Goal: Check status

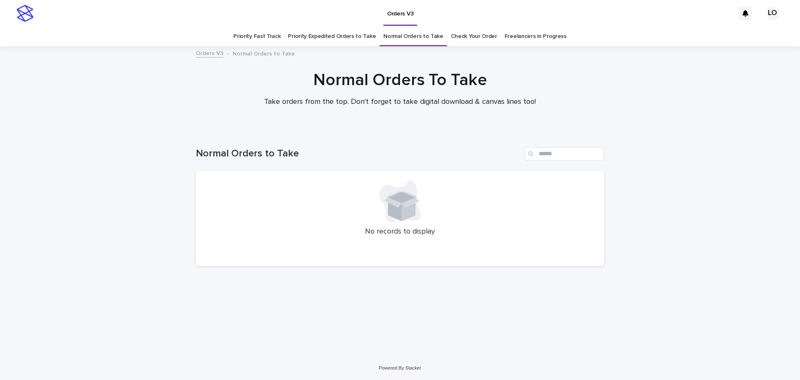
click at [480, 41] on link "Check Your Order" at bounding box center [474, 37] width 46 height 20
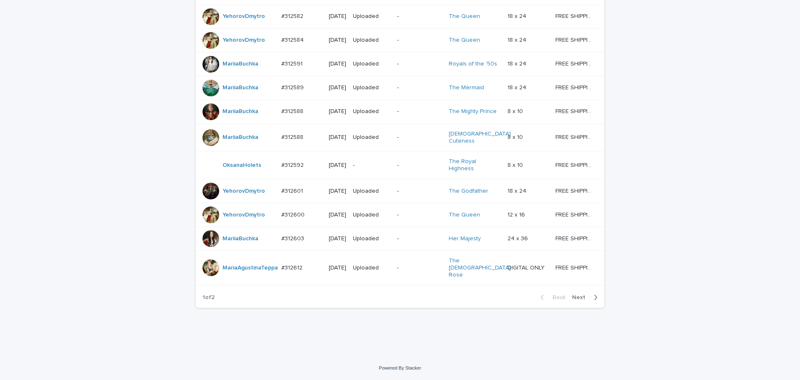
scroll to position [728, 0]
click at [583, 294] on span "Next" at bounding box center [581, 297] width 18 height 6
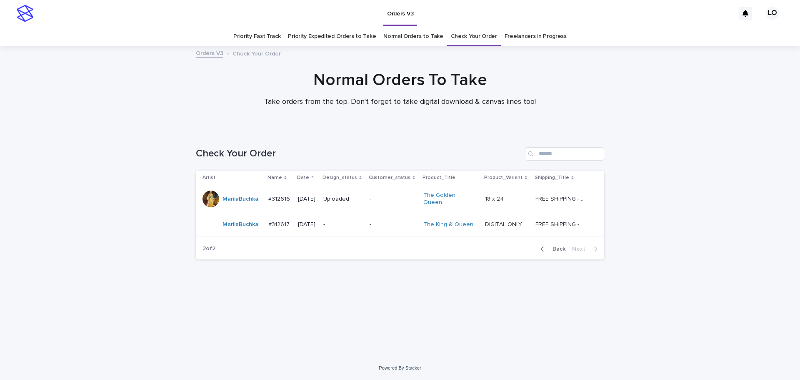
click at [653, 295] on div "Loading... Saving… Loading... Saving… Check Your Order Artist Name Date Design_…" at bounding box center [400, 242] width 800 height 225
click at [554, 246] on span "Back" at bounding box center [557, 249] width 18 height 6
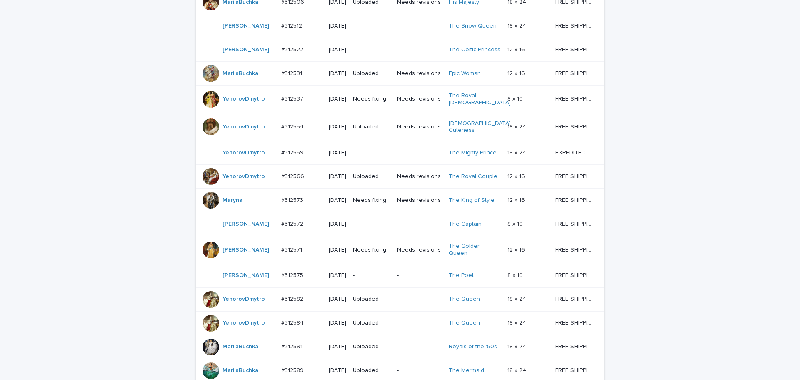
scroll to position [375, 0]
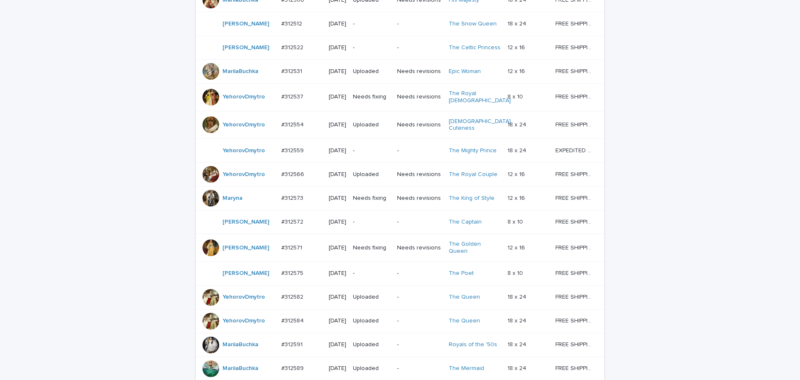
click at [388, 225] on p "-" at bounding box center [372, 221] width 38 height 7
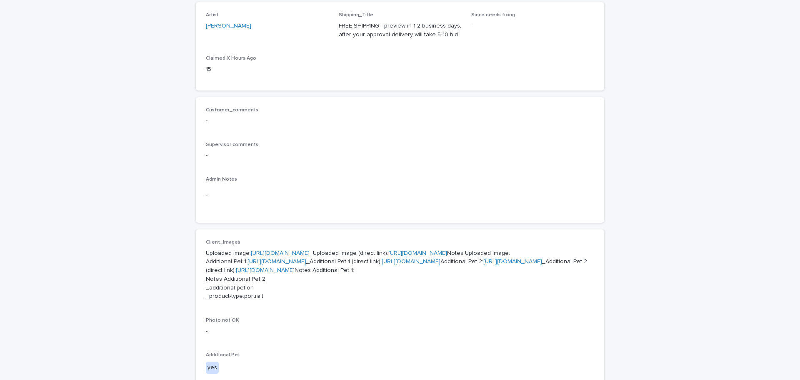
scroll to position [292, 0]
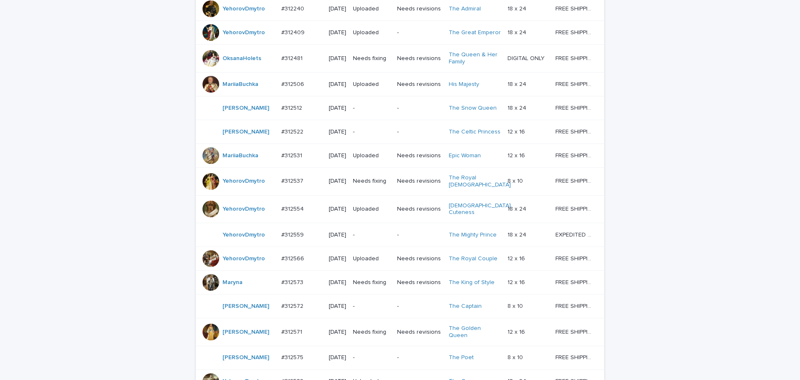
scroll to position [443, 0]
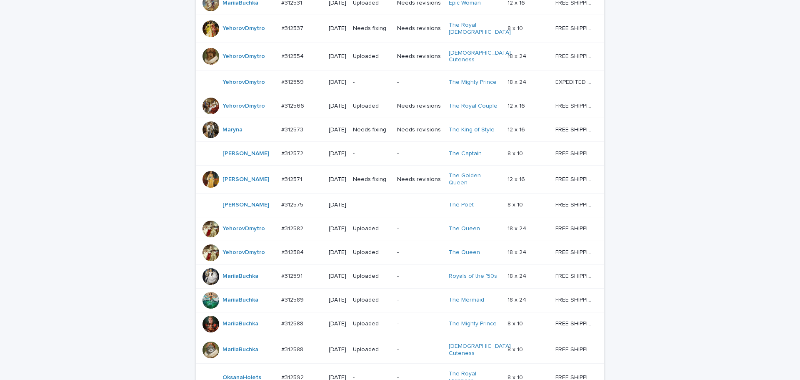
click at [383, 208] on p "-" at bounding box center [372, 204] width 38 height 7
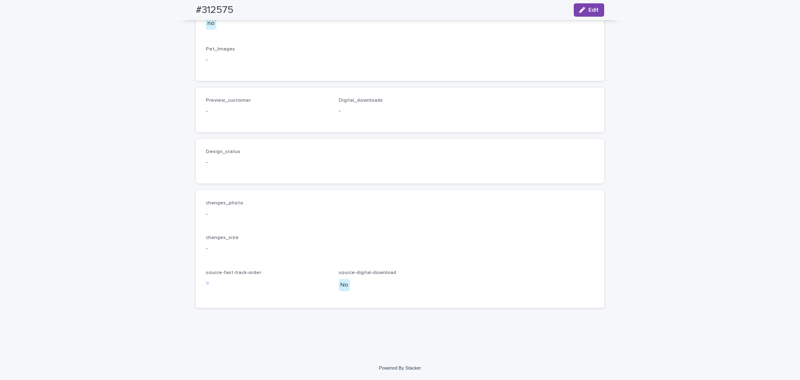
scroll to position [583, 0]
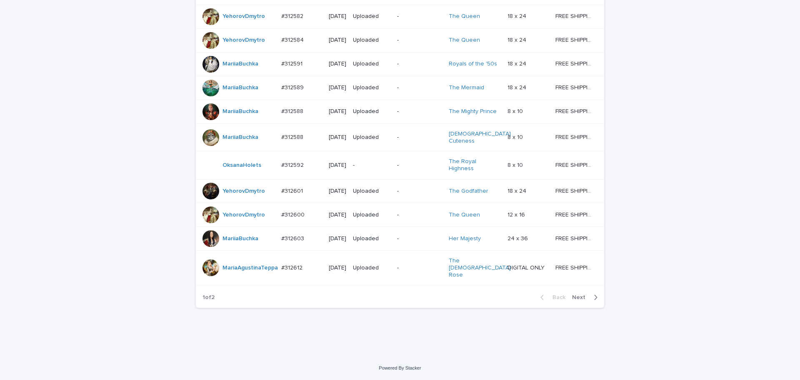
scroll to position [728, 0]
click at [578, 297] on span "Next" at bounding box center [581, 297] width 18 height 6
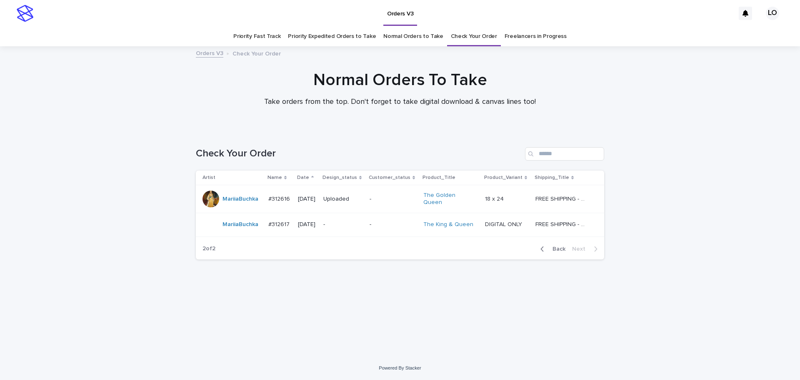
click at [673, 273] on div "Loading... Saving… Loading... Saving… Check Your Order Artist Name Date Design_…" at bounding box center [400, 242] width 800 height 225
